Goal: Task Accomplishment & Management: Use online tool/utility

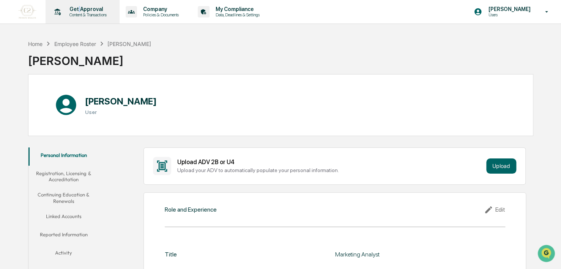
drag, startPoint x: 0, startPoint y: 0, endPoint x: 79, endPoint y: 11, distance: 79.4
click at [79, 11] on p "Get Approval" at bounding box center [86, 9] width 47 height 6
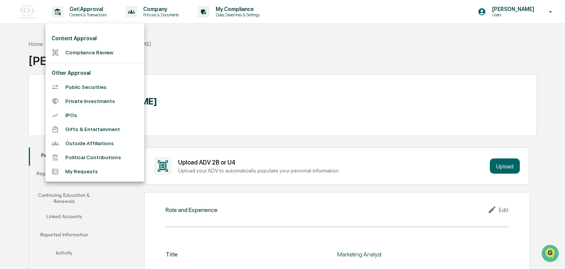
click at [85, 55] on li "Compliance Review" at bounding box center [95, 53] width 99 height 14
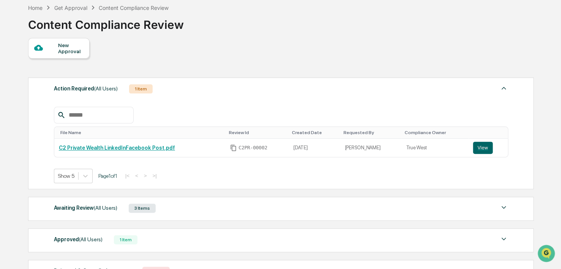
scroll to position [105, 0]
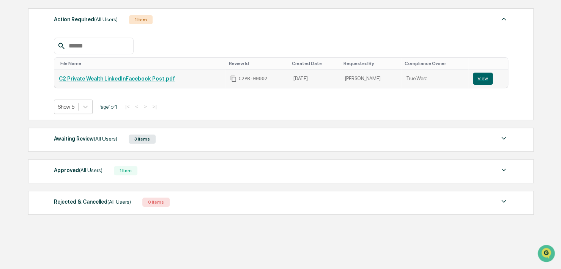
click at [138, 77] on link "C2 Private Wealth LinkedInFacebook Post.pdf" at bounding box center [117, 79] width 116 height 6
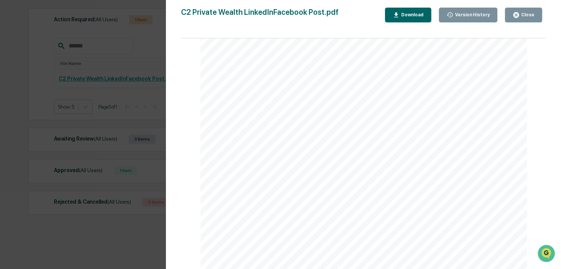
scroll to position [0, 0]
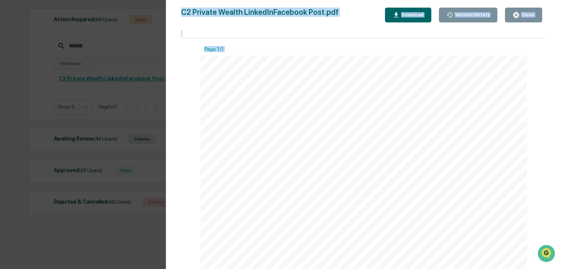
drag, startPoint x: 94, startPoint y: 84, endPoint x: 355, endPoint y: 74, distance: 260.5
click at [355, 74] on div "Version History 09/18/2025, 02:07 PM Reagan Jones C2 Private Wealth LinkedInFac…" at bounding box center [280, 134] width 561 height 269
click at [531, 9] on button "Close" at bounding box center [523, 15] width 37 height 15
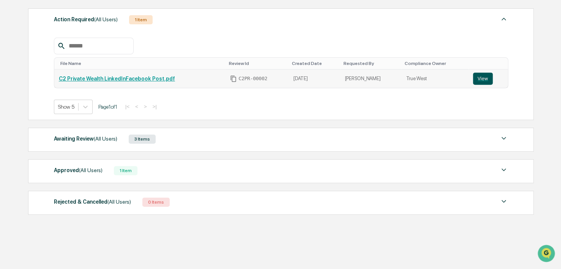
click at [474, 78] on button "View" at bounding box center [483, 78] width 20 height 12
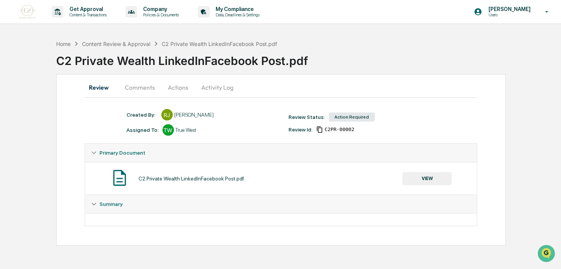
click at [145, 93] on button "Comments" at bounding box center [140, 87] width 42 height 18
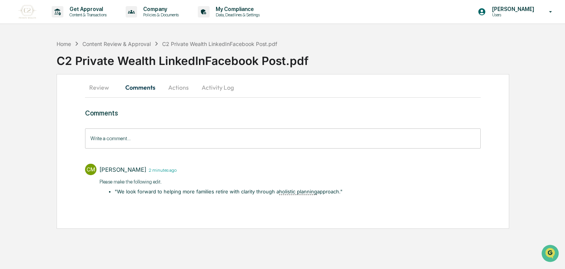
click at [95, 88] on button "Review" at bounding box center [102, 87] width 34 height 18
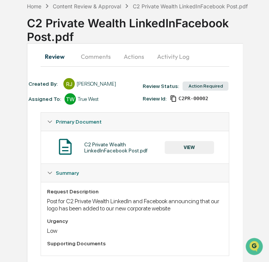
scroll to position [49, 0]
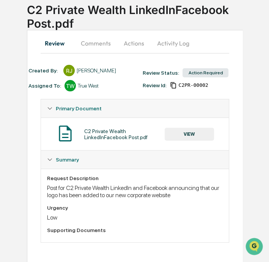
click at [96, 44] on button "Comments" at bounding box center [96, 43] width 42 height 18
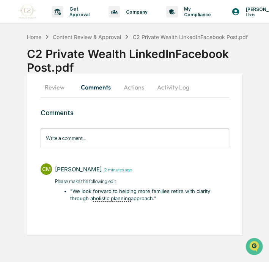
click at [93, 195] on u "holistic planning" at bounding box center [112, 198] width 38 height 6
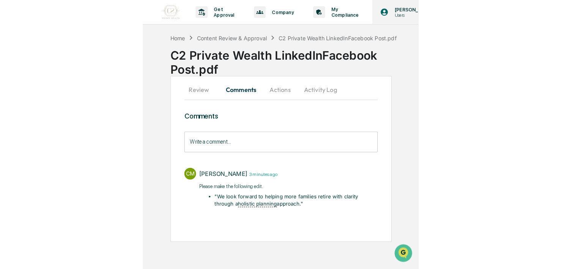
scroll to position [0, 0]
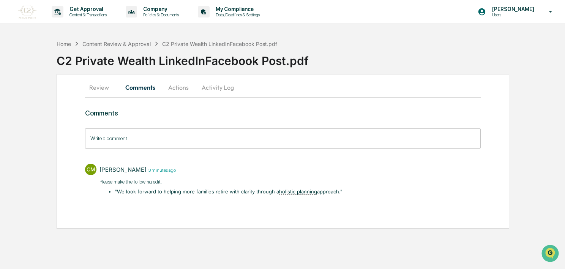
click at [94, 88] on button "Review" at bounding box center [102, 87] width 34 height 18
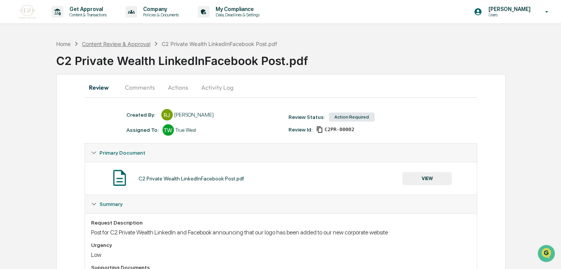
click at [116, 46] on div "Content Review & Approval" at bounding box center [116, 44] width 68 height 6
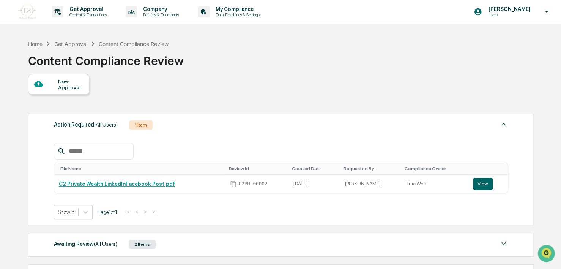
scroll to position [32, 0]
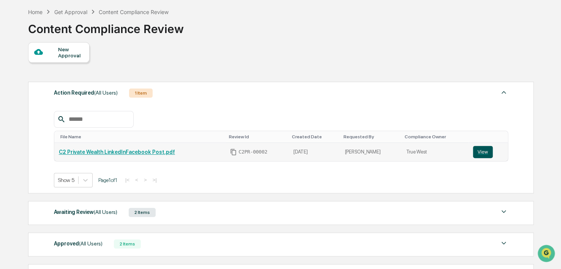
click at [483, 151] on button "View" at bounding box center [483, 152] width 20 height 12
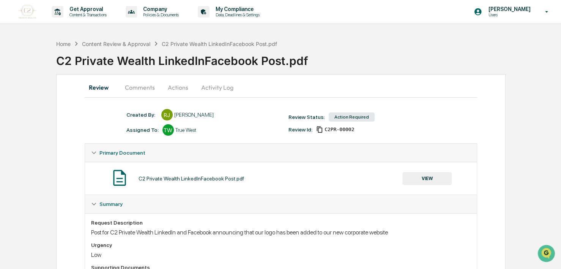
scroll to position [31, 0]
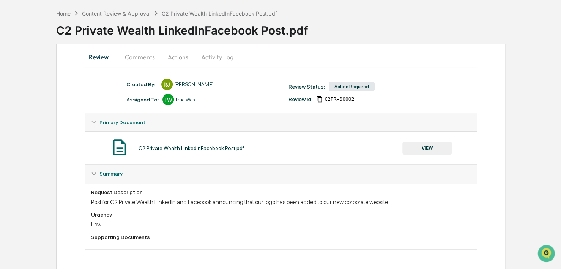
click at [138, 55] on button "Comments" at bounding box center [140, 57] width 42 height 18
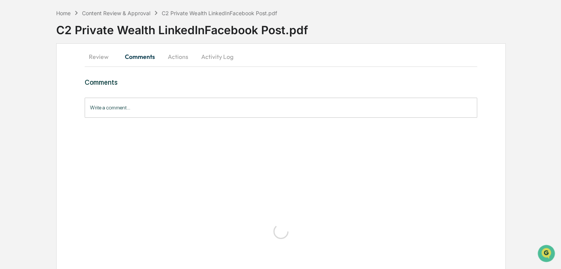
scroll to position [0, 0]
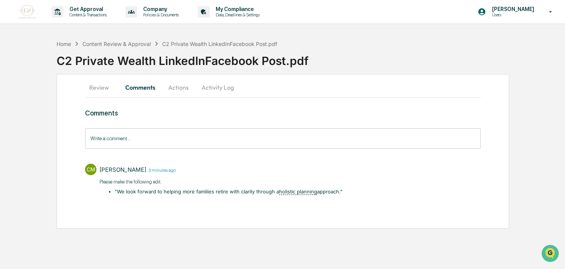
click at [184, 87] on button "Actions" at bounding box center [178, 87] width 34 height 18
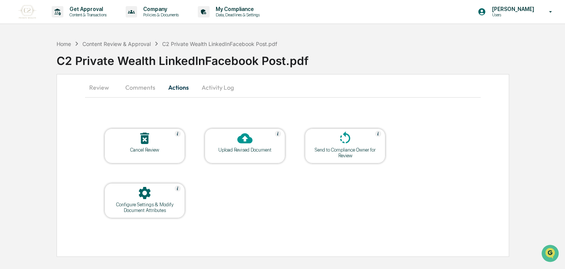
click at [242, 143] on icon at bounding box center [244, 138] width 15 height 15
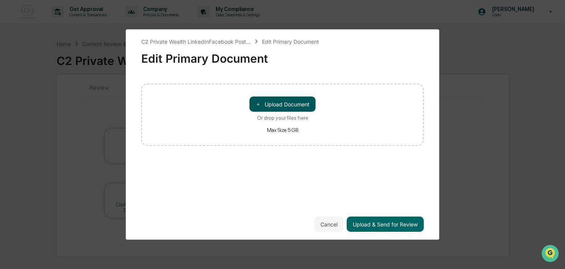
click at [294, 101] on button "＋ Upload Document" at bounding box center [282, 103] width 66 height 15
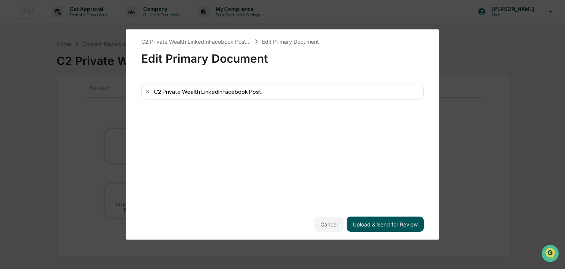
click at [392, 223] on button "Upload & Send for Review" at bounding box center [384, 223] width 77 height 15
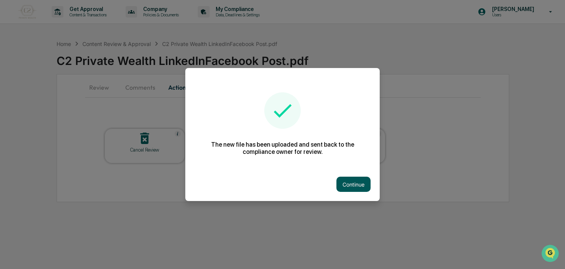
click at [356, 185] on button "Continue" at bounding box center [353, 183] width 34 height 15
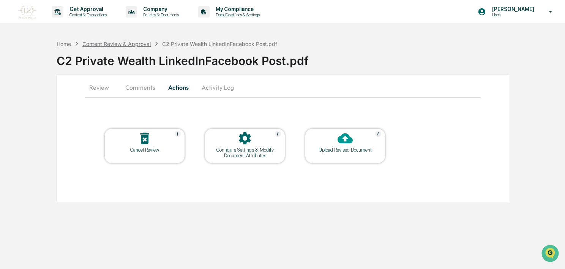
click at [109, 42] on div "Content Review & Approval" at bounding box center [116, 44] width 68 height 6
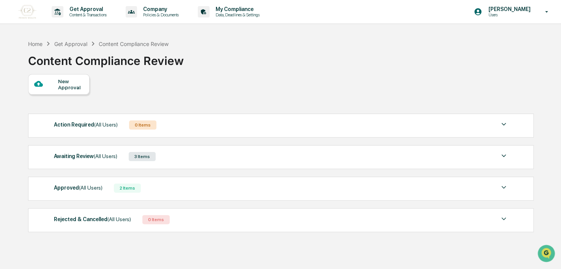
click at [179, 161] on div "Awaiting Review (All Users) 3 Items" at bounding box center [281, 156] width 454 height 11
drag, startPoint x: 397, startPoint y: 153, endPoint x: 504, endPoint y: 149, distance: 107.5
click at [504, 149] on div "Awaiting Review (All Users) 3 Items File Name Review Id Created Date Requested …" at bounding box center [280, 157] width 505 height 24
drag, startPoint x: 504, startPoint y: 149, endPoint x: 259, endPoint y: 169, distance: 246.4
click at [259, 169] on div "Action Required (All Users) 0 Items No data to display Show 5 Page 1 of 0 |< < …" at bounding box center [280, 173] width 505 height 126
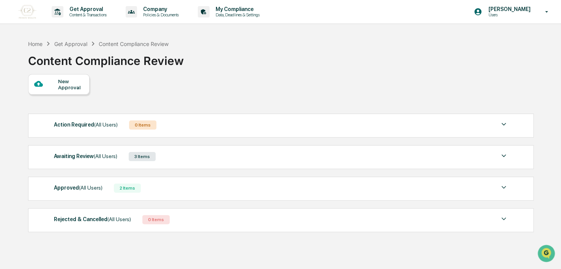
click at [243, 100] on div "New Approval Action Required (All Users) 0 Items No data to display Show 5 Page…" at bounding box center [280, 155] width 505 height 162
drag, startPoint x: 155, startPoint y: 184, endPoint x: 451, endPoint y: 164, distance: 296.3
click at [451, 164] on div "Action Required (All Users) 0 Items No data to display Show 5 Page 1 of 0 |< < …" at bounding box center [280, 173] width 505 height 126
click at [504, 190] on img at bounding box center [503, 187] width 9 height 9
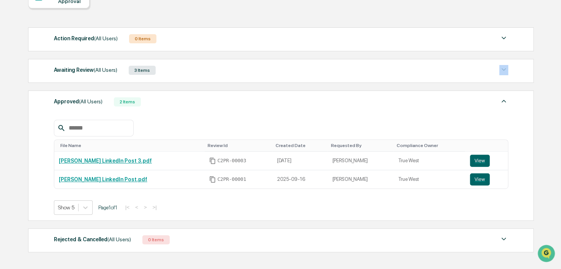
scroll to position [87, 0]
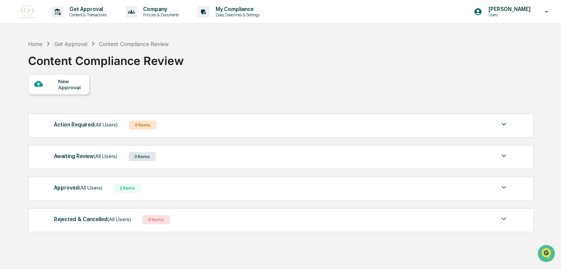
click at [500, 156] on img at bounding box center [503, 155] width 9 height 9
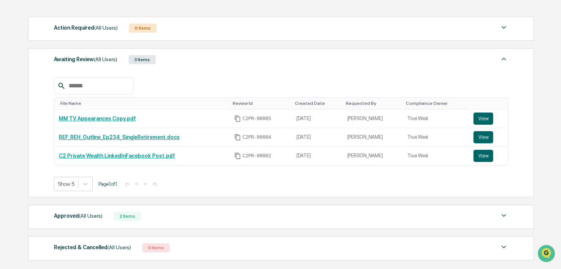
scroll to position [143, 0]
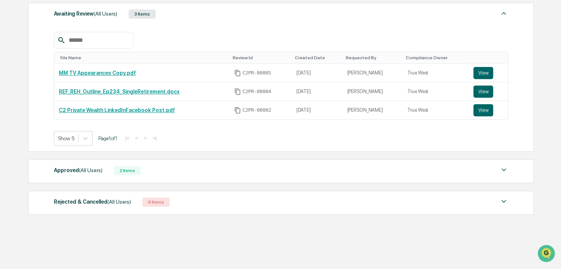
click at [153, 175] on div "Approved (All Users) 2 Items" at bounding box center [281, 170] width 454 height 11
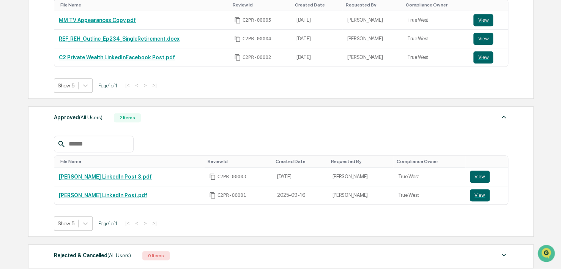
scroll to position [0, 0]
